Goal: Task Accomplishment & Management: Manage account settings

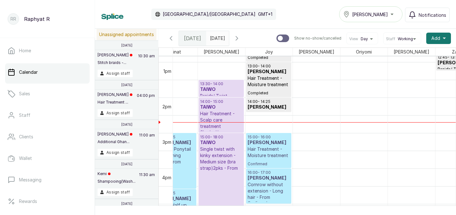
scroll to position [0, 60]
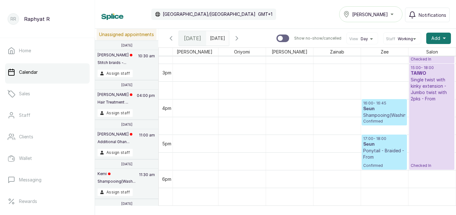
click at [384, 107] on h3 "Seun" at bounding box center [384, 109] width 42 height 6
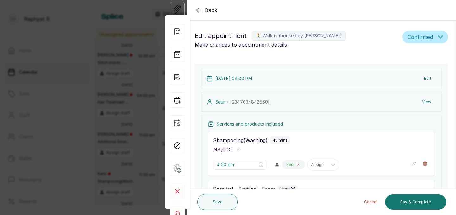
click at [297, 165] on icon at bounding box center [298, 164] width 3 height 3
click at [305, 164] on icon at bounding box center [308, 165] width 6 height 6
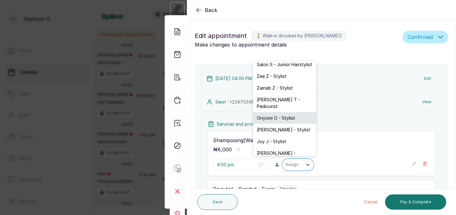
click at [282, 112] on div "Oriyomi O - Stylist" at bounding box center [284, 118] width 63 height 12
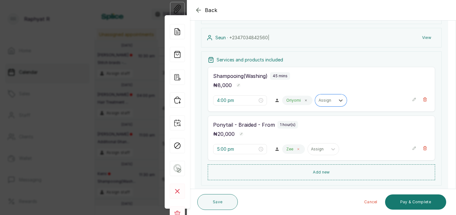
click at [297, 148] on icon at bounding box center [298, 149] width 3 height 3
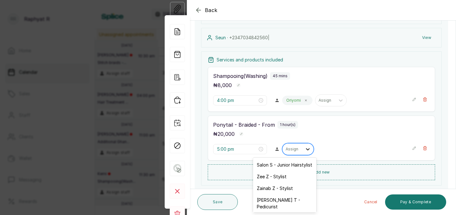
click at [305, 150] on icon at bounding box center [308, 149] width 6 height 6
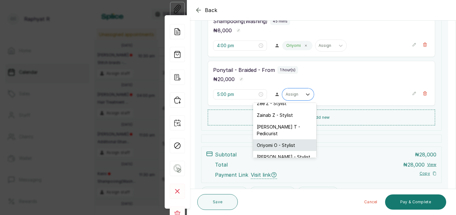
click at [289, 140] on div "Oriyomi O - Stylist" at bounding box center [284, 145] width 63 height 12
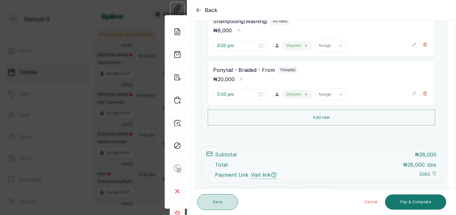
click at [223, 198] on button "Save" at bounding box center [217, 202] width 41 height 16
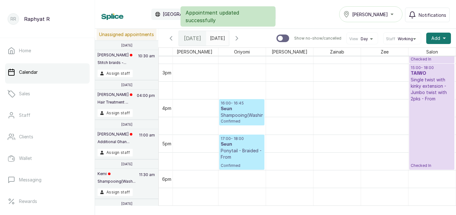
click at [236, 102] on p "16:00 - 16:45" at bounding box center [242, 103] width 42 height 5
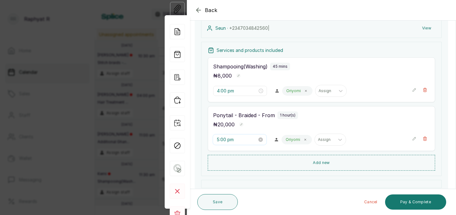
click at [227, 139] on input "5:00 pm" at bounding box center [237, 139] width 41 height 7
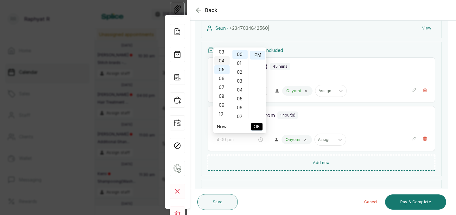
click at [224, 59] on div "04" at bounding box center [221, 60] width 15 height 9
click at [242, 69] on div "45" at bounding box center [239, 69] width 15 height 9
type input "4:45 pm"
click at [258, 126] on span "OK" at bounding box center [257, 127] width 6 height 12
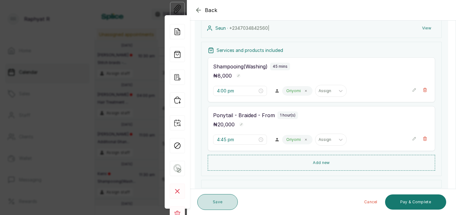
click at [217, 200] on button "Save" at bounding box center [217, 202] width 41 height 16
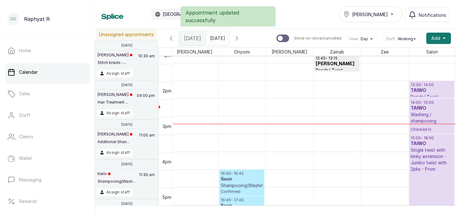
scroll to position [444, 0]
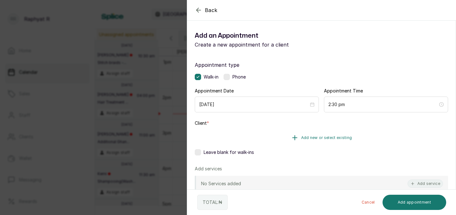
click at [320, 139] on span "Add new or select existing" at bounding box center [326, 137] width 51 height 5
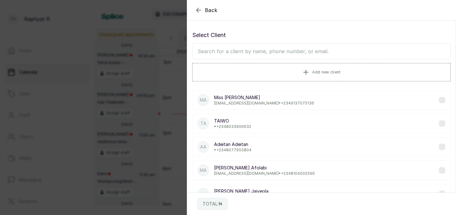
click at [208, 50] on input "text" at bounding box center [321, 51] width 258 height 16
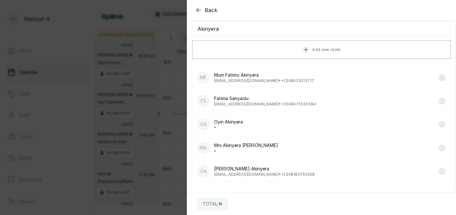
scroll to position [24, 0]
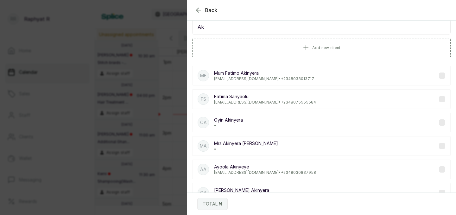
type input "A"
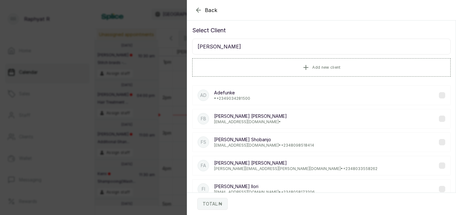
scroll to position [0, 0]
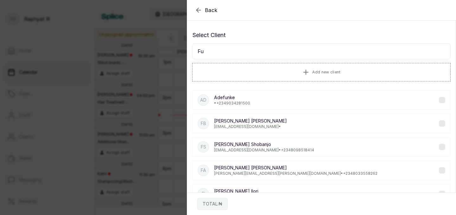
type input "F"
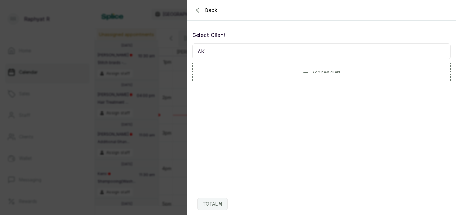
type input "A"
type input "Akinyera [PERSON_NAME]"
click at [256, 98] on div "MA Mrs [PERSON_NAME] [PERSON_NAME] •" at bounding box center [321, 100] width 258 height 20
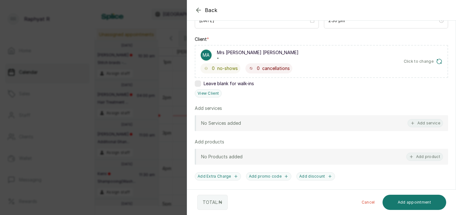
scroll to position [85, 0]
click at [422, 120] on button "Add service" at bounding box center [425, 122] width 35 height 8
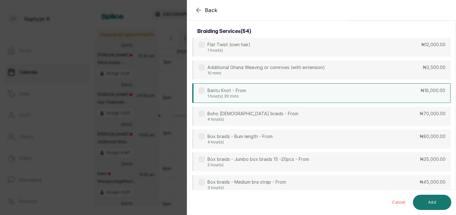
scroll to position [0, 0]
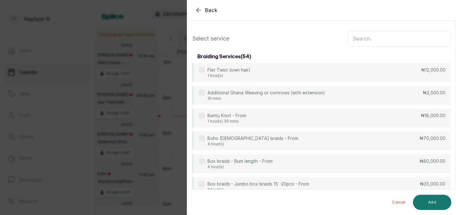
click at [356, 37] on input "text" at bounding box center [398, 39] width 103 height 16
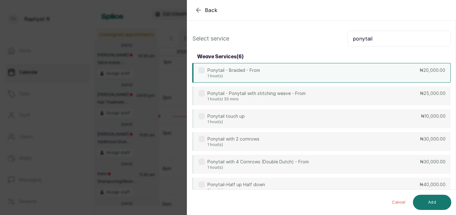
click at [419, 71] on div "Ponytail - Braided - From 1 hour(s) ₦20,000.00" at bounding box center [321, 73] width 258 height 20
click at [373, 41] on input "ponytail" at bounding box center [398, 39] width 103 height 16
type input "p"
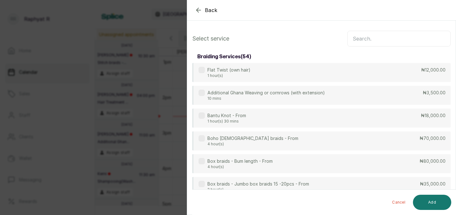
type input "j"
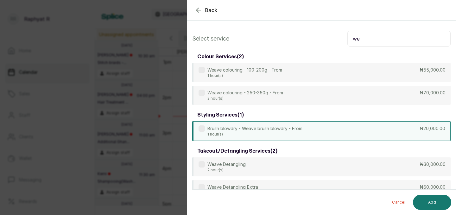
type input "w"
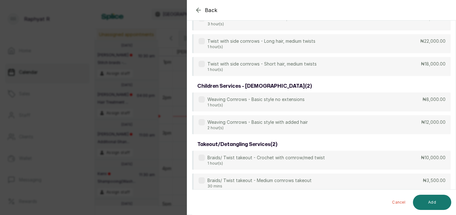
scroll to position [258, 0]
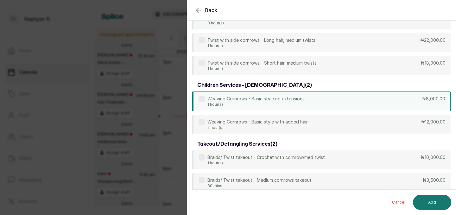
click at [427, 99] on p "₦8,000.00" at bounding box center [433, 99] width 23 height 6
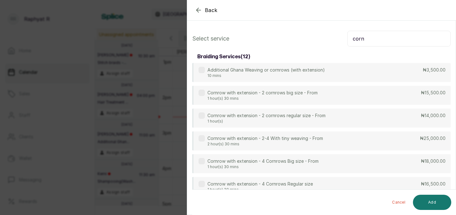
click at [369, 35] on input "corn" at bounding box center [398, 39] width 103 height 16
type input "c"
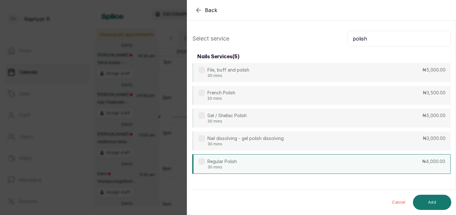
click at [415, 164] on div "Regular Polish 30 mins ₦4,000.00" at bounding box center [321, 164] width 258 height 20
click at [369, 38] on input "polish" at bounding box center [398, 39] width 103 height 16
type input "p"
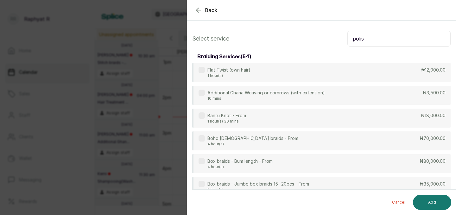
type input "polish"
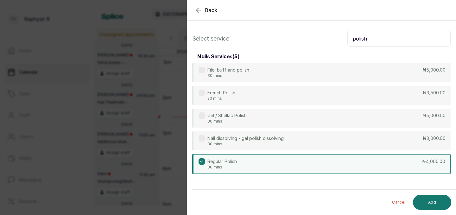
click at [372, 161] on div "Regular Polish 30 mins ₦4,000.00" at bounding box center [321, 164] width 258 height 20
click at [432, 202] on button "Add" at bounding box center [432, 202] width 38 height 15
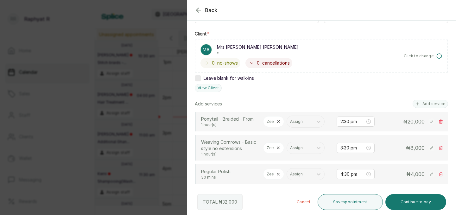
scroll to position [82, 0]
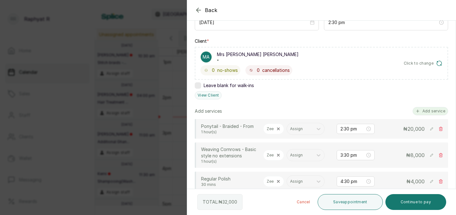
click at [421, 110] on button "Add service" at bounding box center [430, 111] width 35 height 8
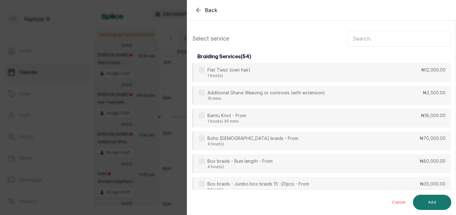
click at [357, 39] on input "text" at bounding box center [398, 39] width 103 height 16
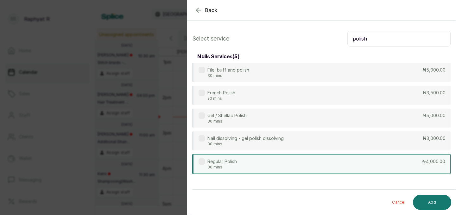
type input "polish"
click at [361, 162] on div "Regular Polish 30 mins ₦4,000.00" at bounding box center [321, 164] width 258 height 20
click at [433, 199] on button "Add" at bounding box center [432, 202] width 38 height 15
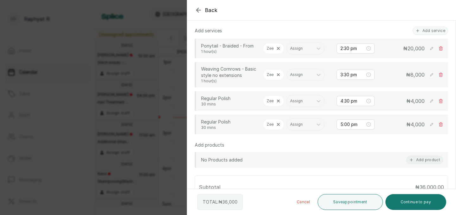
scroll to position [164, 0]
click at [279, 121] on icon at bounding box center [278, 123] width 4 height 4
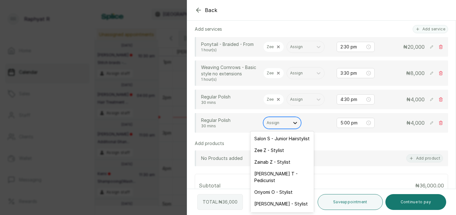
click at [296, 122] on icon at bounding box center [295, 123] width 4 height 2
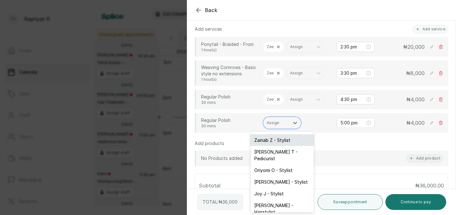
scroll to position [27, 0]
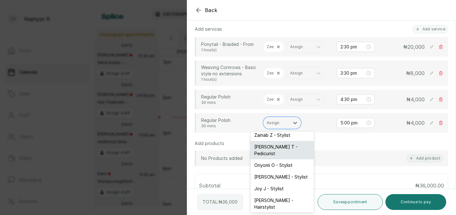
click at [290, 147] on div "[PERSON_NAME] T - Pedicurist" at bounding box center [282, 150] width 63 height 18
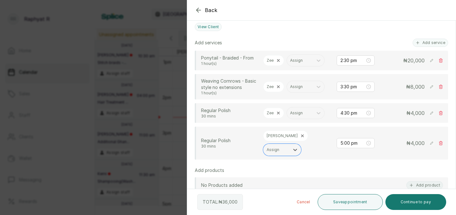
scroll to position [157, 0]
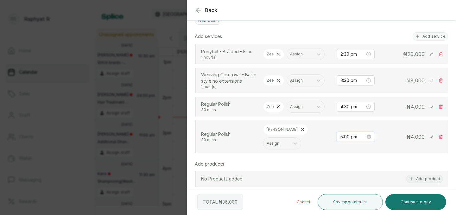
click at [355, 133] on input "5:00 pm" at bounding box center [352, 136] width 25 height 7
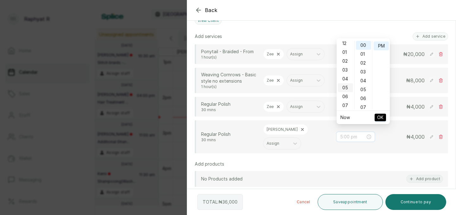
scroll to position [0, 0]
click at [346, 61] on div "02" at bounding box center [345, 63] width 15 height 9
click at [363, 50] on div "30" at bounding box center [363, 52] width 15 height 9
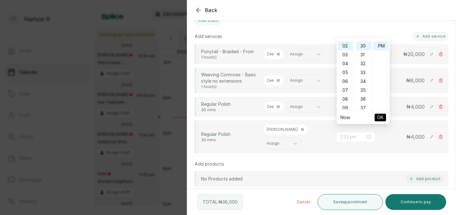
type input "2:30 pm"
click at [379, 115] on span "OK" at bounding box center [380, 117] width 6 height 12
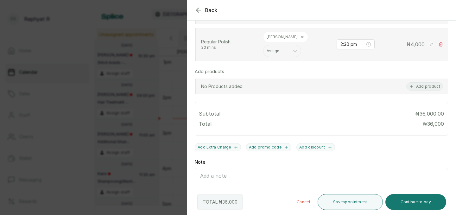
scroll to position [250, 0]
click at [347, 198] on button "Save appointment" at bounding box center [350, 202] width 65 height 16
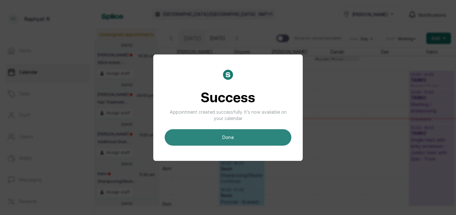
click at [257, 135] on button "done" at bounding box center [228, 137] width 127 height 16
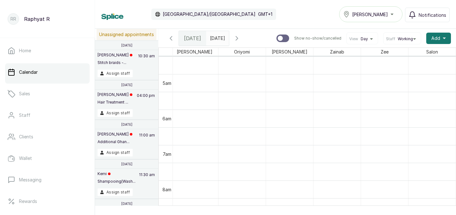
scroll to position [153, 0]
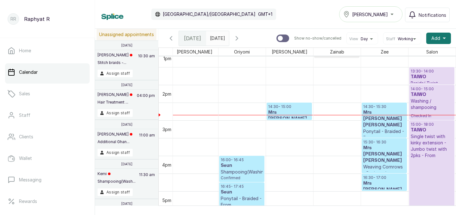
click at [386, 128] on p "Ponytail - Braided - From" at bounding box center [384, 134] width 42 height 13
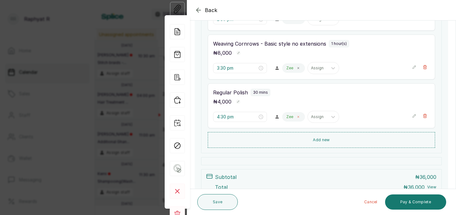
click at [298, 117] on icon at bounding box center [299, 117] width 2 height 2
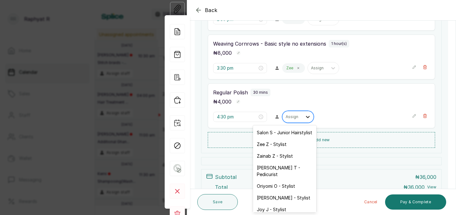
click at [306, 117] on icon at bounding box center [308, 117] width 4 height 2
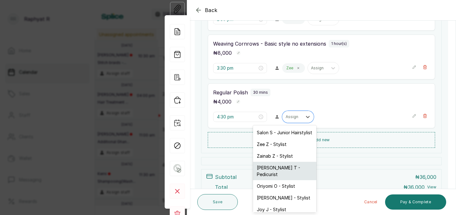
click at [284, 168] on div "[PERSON_NAME] T - Pedicurist" at bounding box center [284, 171] width 63 height 18
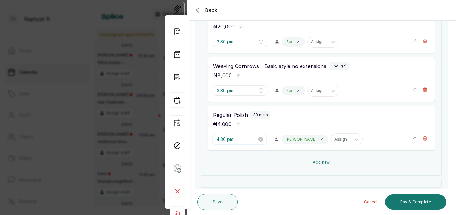
click at [234, 139] on input "4:30 pm" at bounding box center [237, 139] width 41 height 7
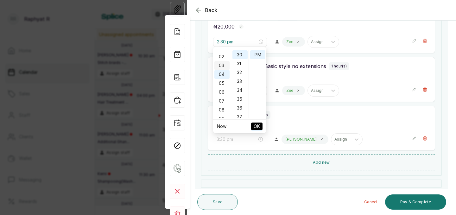
click at [223, 63] on div "03" at bounding box center [221, 65] width 15 height 9
type input "3:30 pm"
click at [254, 123] on span "OK" at bounding box center [257, 126] width 6 height 12
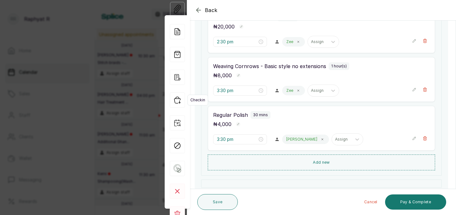
click at [178, 99] on icon "button" at bounding box center [177, 99] width 15 height 15
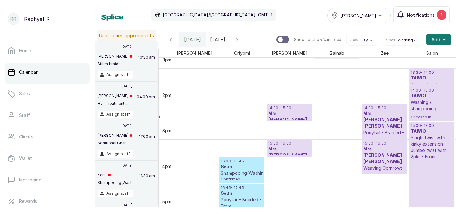
click at [284, 147] on h3 "Mrs [PERSON_NAME] [PERSON_NAME]" at bounding box center [289, 155] width 42 height 19
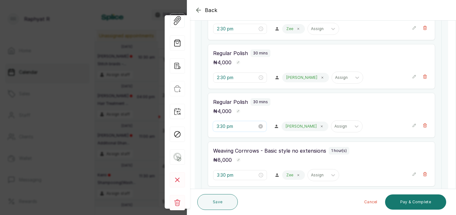
click at [232, 126] on input "3:30 pm" at bounding box center [237, 126] width 41 height 7
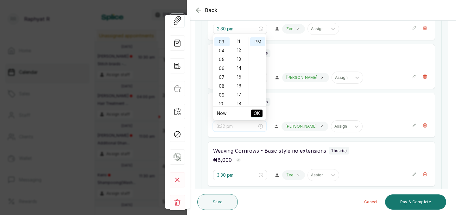
scroll to position [0, 0]
click at [238, 38] on div "00" at bounding box center [239, 41] width 15 height 9
type input "3:00 pm"
click at [259, 111] on span "OK" at bounding box center [257, 113] width 6 height 12
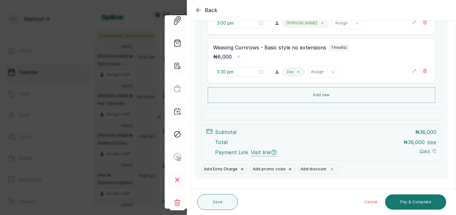
scroll to position [251, 0]
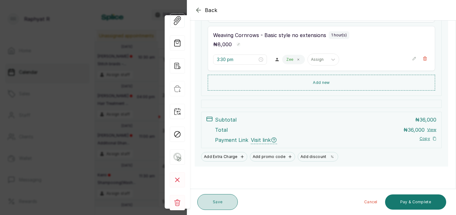
click at [223, 202] on button "Save" at bounding box center [217, 202] width 41 height 16
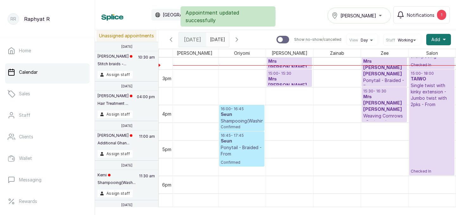
scroll to position [527, 0]
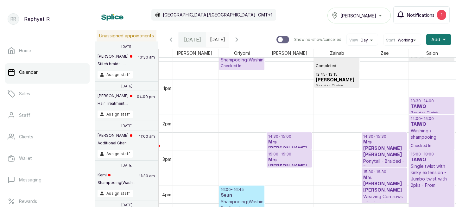
click at [430, 13] on span "Notifications" at bounding box center [421, 15] width 28 height 7
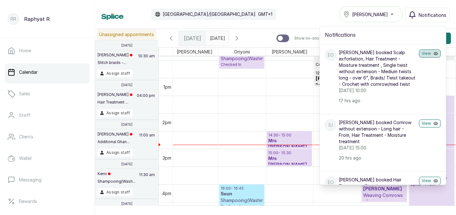
click at [435, 50] on button "View" at bounding box center [430, 53] width 22 height 8
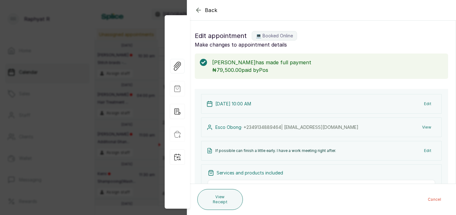
click at [199, 8] on icon "button" at bounding box center [199, 10] width 8 height 8
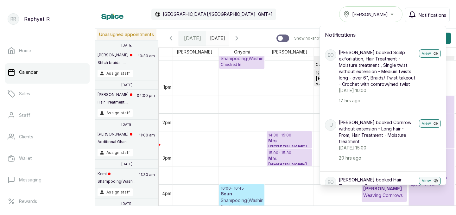
click at [274, 12] on div "Calendar [GEOGRAPHIC_DATA]/[GEOGRAPHIC_DATA] GMT+1 Tasala Ikoyi Notifications N…" at bounding box center [275, 14] width 348 height 16
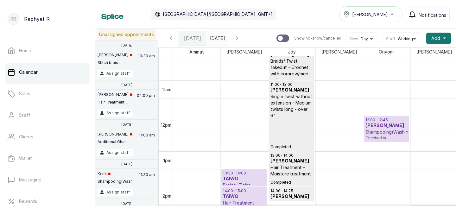
click at [375, 130] on p "Shampooing(Washing)" at bounding box center [386, 132] width 42 height 6
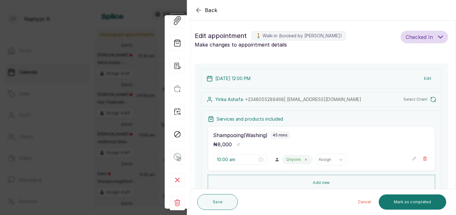
type input "12:00 pm"
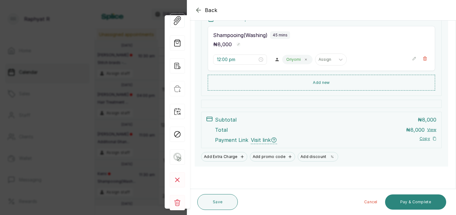
click at [405, 198] on button "Pay & Complete" at bounding box center [415, 201] width 61 height 15
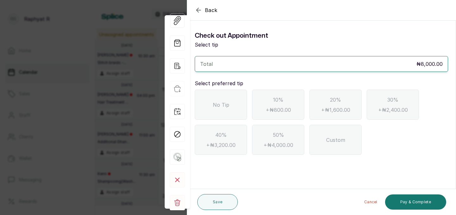
click at [217, 108] on span "No Tip" at bounding box center [221, 105] width 16 height 8
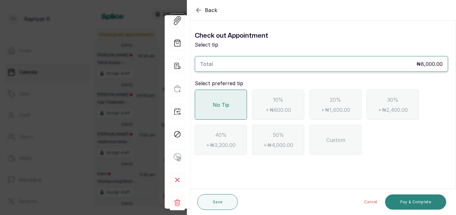
click at [410, 197] on button "Pay & Complete" at bounding box center [415, 201] width 61 height 15
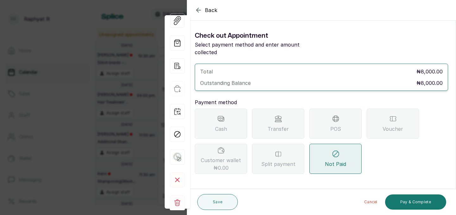
click at [340, 112] on div "POS" at bounding box center [335, 124] width 52 height 30
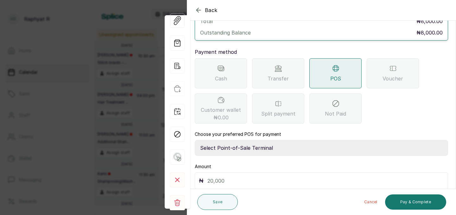
click at [229, 140] on select "Select Point-of-Sale Terminal Traction Providus Bank" at bounding box center [321, 148] width 253 height 16
select select "b1594abb-eea2-48ba-bf5f-ff0754569b84"
click at [212, 176] on input "text" at bounding box center [325, 180] width 237 height 9
type input "8,000"
click at [411, 199] on button "Pay & Complete" at bounding box center [415, 201] width 61 height 15
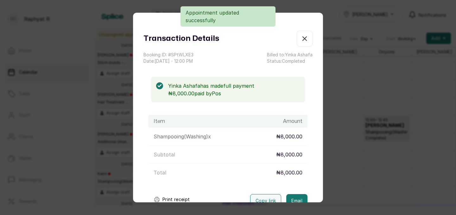
click at [305, 39] on icon "button" at bounding box center [305, 39] width 4 height 4
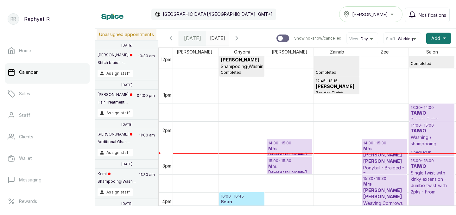
click at [171, 40] on icon "button" at bounding box center [171, 39] width 8 height 8
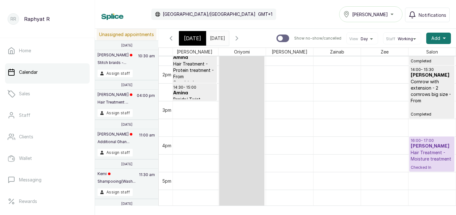
click at [426, 160] on p "Hair Treatment - Moisture treatment" at bounding box center [432, 155] width 42 height 13
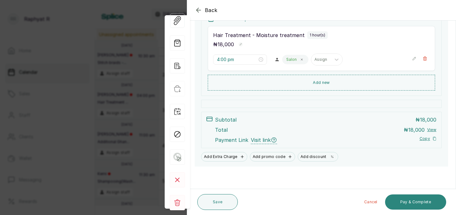
click at [410, 201] on button "Pay & Complete" at bounding box center [415, 201] width 61 height 15
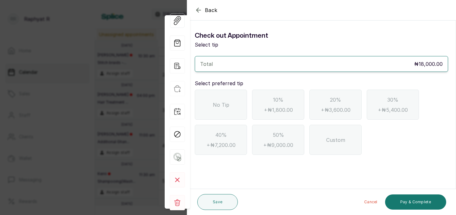
click at [217, 108] on span "No Tip" at bounding box center [221, 105] width 16 height 8
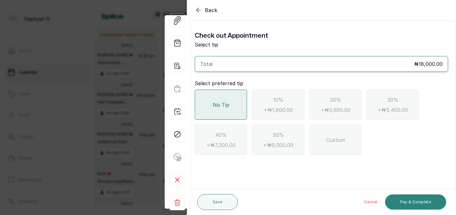
click at [407, 196] on button "Pay & Complete" at bounding box center [415, 201] width 61 height 15
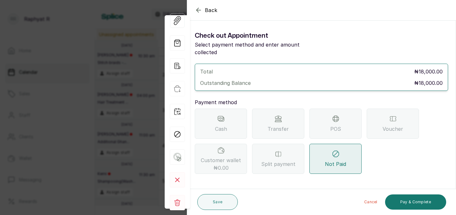
click at [275, 125] on span "Transfer" at bounding box center [278, 129] width 21 height 8
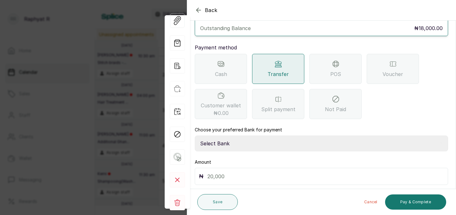
click at [221, 136] on select "Select Bank TRACTION(TRACTION) Providus Bank TASALAHQ HAIR AND BEAUTY Guaranty …" at bounding box center [321, 144] width 253 height 16
select select "d2e8ea74-1b1f-42b2-81f9-dacd6e382dd2"
click at [212, 172] on input "text" at bounding box center [325, 176] width 237 height 9
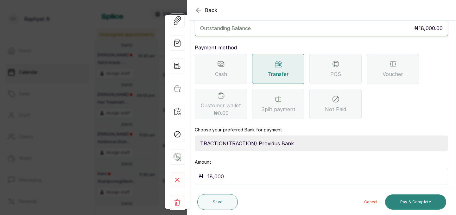
type input "18,000"
click at [411, 197] on button "Pay & Complete" at bounding box center [415, 201] width 61 height 15
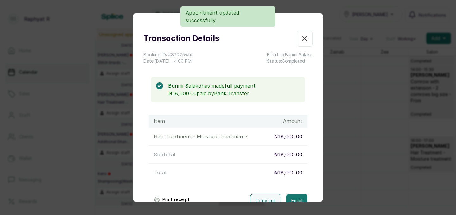
click at [304, 35] on icon "button" at bounding box center [305, 39] width 8 height 8
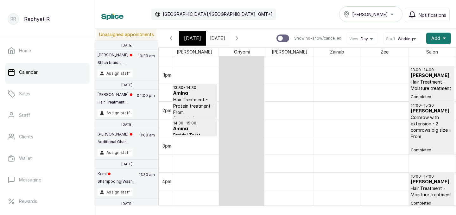
click at [192, 33] on div "[DATE]" at bounding box center [192, 38] width 27 height 15
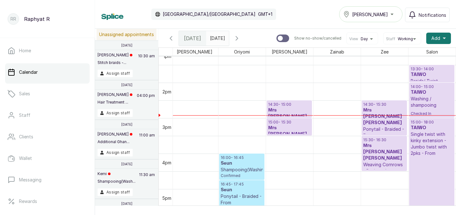
click at [241, 37] on icon "button" at bounding box center [237, 39] width 8 height 8
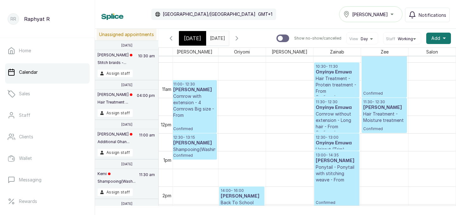
click at [194, 32] on div "[DATE]" at bounding box center [192, 38] width 27 height 15
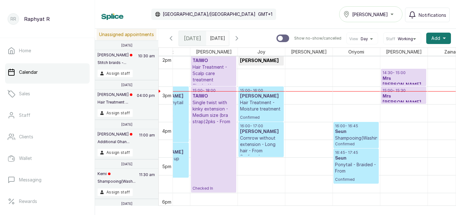
scroll to position [502, 0]
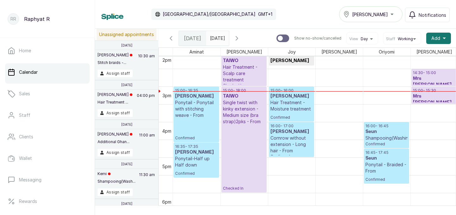
click at [189, 93] on h3 "[PERSON_NAME]" at bounding box center [196, 96] width 42 height 6
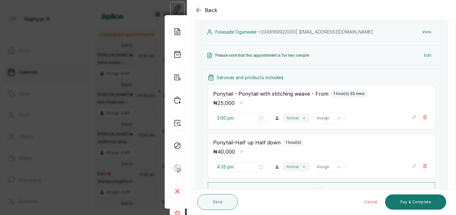
scroll to position [70, 0]
click at [102, 75] on div "Back Appointment Details Edit appointment 💻 Booked Online Make changes to appoi…" at bounding box center [228, 107] width 456 height 215
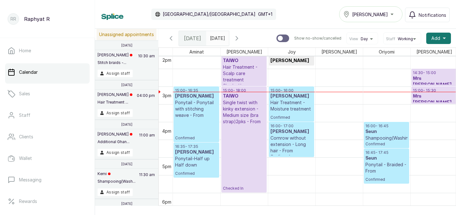
click at [241, 35] on icon "button" at bounding box center [237, 39] width 8 height 8
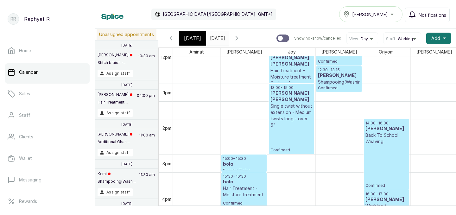
scroll to position [433, 0]
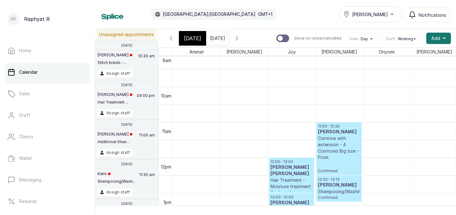
click at [197, 39] on span "[DATE]" at bounding box center [192, 39] width 17 height 8
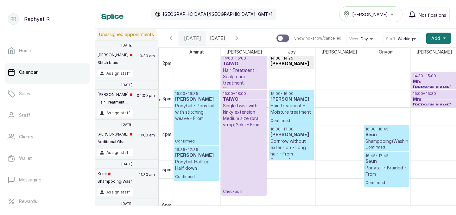
click at [187, 113] on p "Ponytail - Ponytail with stitching weave - From" at bounding box center [196, 112] width 42 height 19
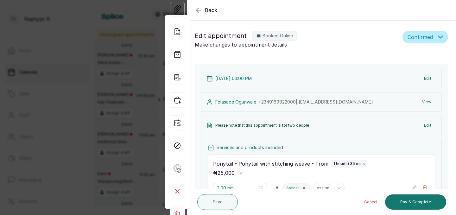
click at [429, 79] on button "Edit" at bounding box center [427, 78] width 17 height 11
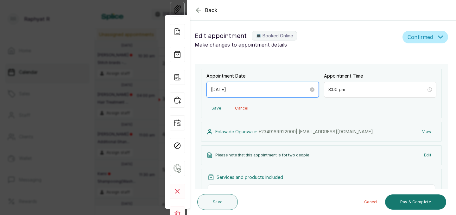
click at [269, 91] on input "[DATE]" at bounding box center [260, 89] width 98 height 7
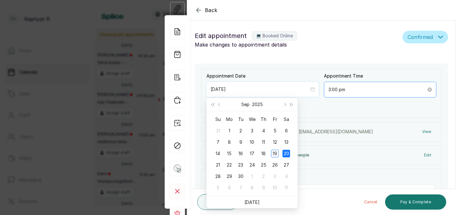
type input "[DATE]"
click at [339, 89] on input "3:00 pm" at bounding box center [377, 89] width 98 height 7
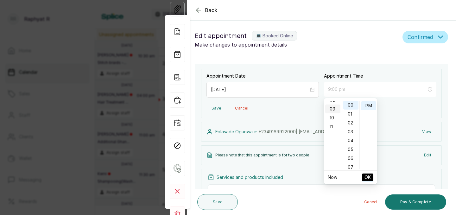
click at [332, 110] on div "09" at bounding box center [332, 109] width 15 height 9
click at [352, 152] on div "30" at bounding box center [350, 153] width 15 height 9
click at [369, 102] on div "AM" at bounding box center [368, 105] width 15 height 9
type input "9:30 am"
click at [369, 179] on span "OK" at bounding box center [368, 177] width 6 height 12
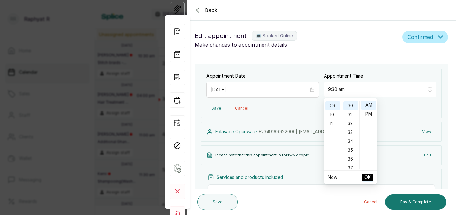
type input "9:30 am"
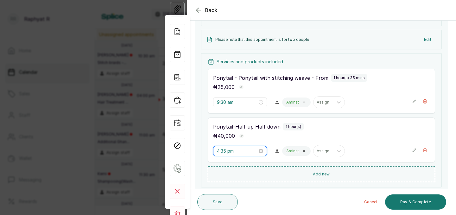
click at [227, 151] on input "4:35 pm" at bounding box center [237, 151] width 41 height 7
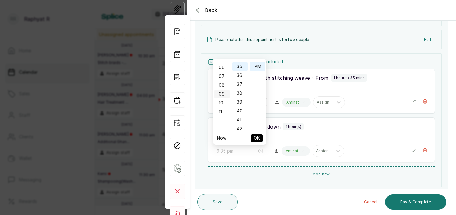
click at [222, 93] on div "09" at bounding box center [221, 94] width 15 height 9
click at [238, 89] on div "30" at bounding box center [239, 89] width 15 height 9
click at [260, 67] on div "AM" at bounding box center [257, 65] width 15 height 9
type input "9:30 am"
click at [257, 137] on span "OK" at bounding box center [257, 138] width 6 height 12
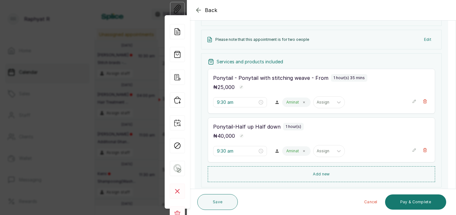
click at [295, 105] on div "Aminat Assign" at bounding box center [344, 102] width 125 height 12
click at [301, 105] on span at bounding box center [303, 102] width 5 height 5
click at [305, 105] on icon at bounding box center [308, 102] width 6 height 6
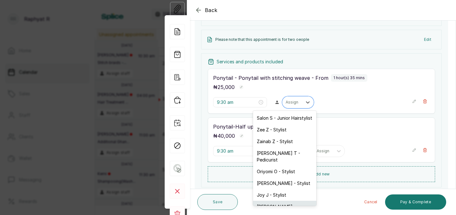
click at [271, 201] on div "[PERSON_NAME] - Hairstylist" at bounding box center [284, 210] width 63 height 18
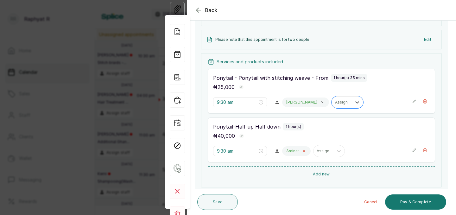
click at [301, 149] on span at bounding box center [303, 151] width 5 height 5
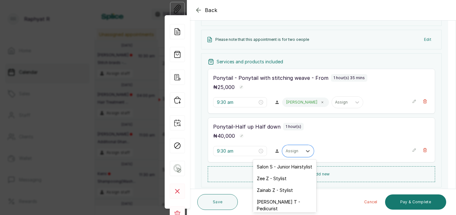
click at [288, 149] on div "Assign" at bounding box center [292, 151] width 20 height 8
click at [271, 165] on div "Salon S - Junior Hairstylist" at bounding box center [284, 167] width 63 height 12
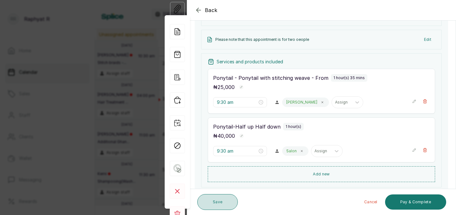
click at [225, 205] on button "Save" at bounding box center [217, 202] width 41 height 16
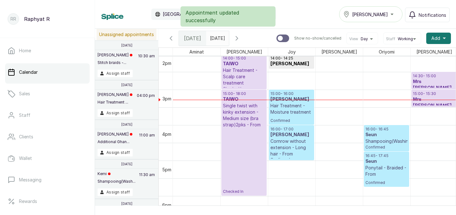
scroll to position [0, 28]
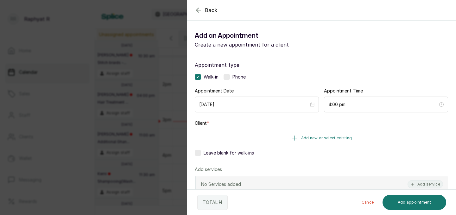
click at [160, 50] on div "Back Add Appointment Add an Appointment Create a new appointment for a client A…" at bounding box center [228, 107] width 456 height 215
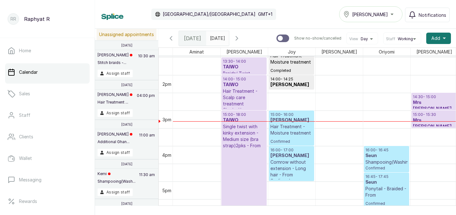
click at [241, 37] on icon "button" at bounding box center [237, 39] width 8 height 8
